Goal: Navigation & Orientation: Find specific page/section

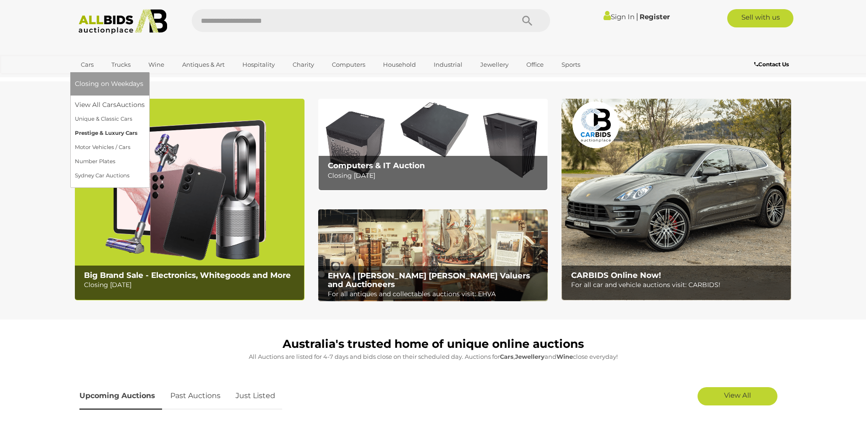
click at [111, 132] on link "Prestige & Luxury Cars" at bounding box center [110, 133] width 70 height 14
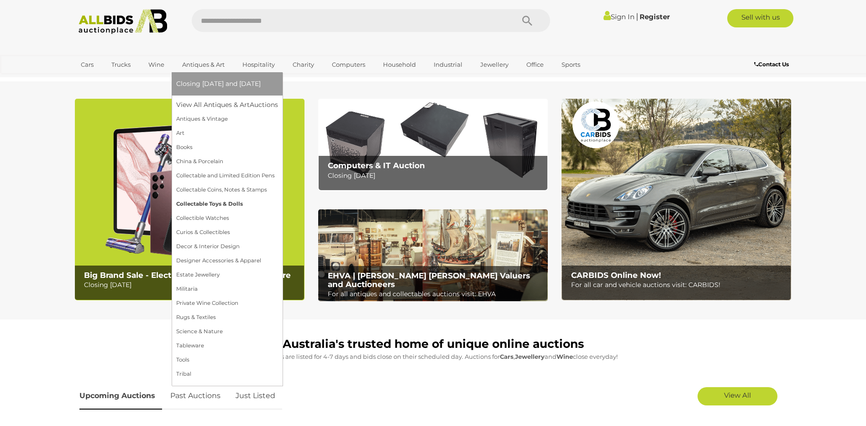
click at [211, 202] on link "Collectable Toys & Dolls" at bounding box center [227, 204] width 102 height 14
